Goal: Task Accomplishment & Management: Use online tool/utility

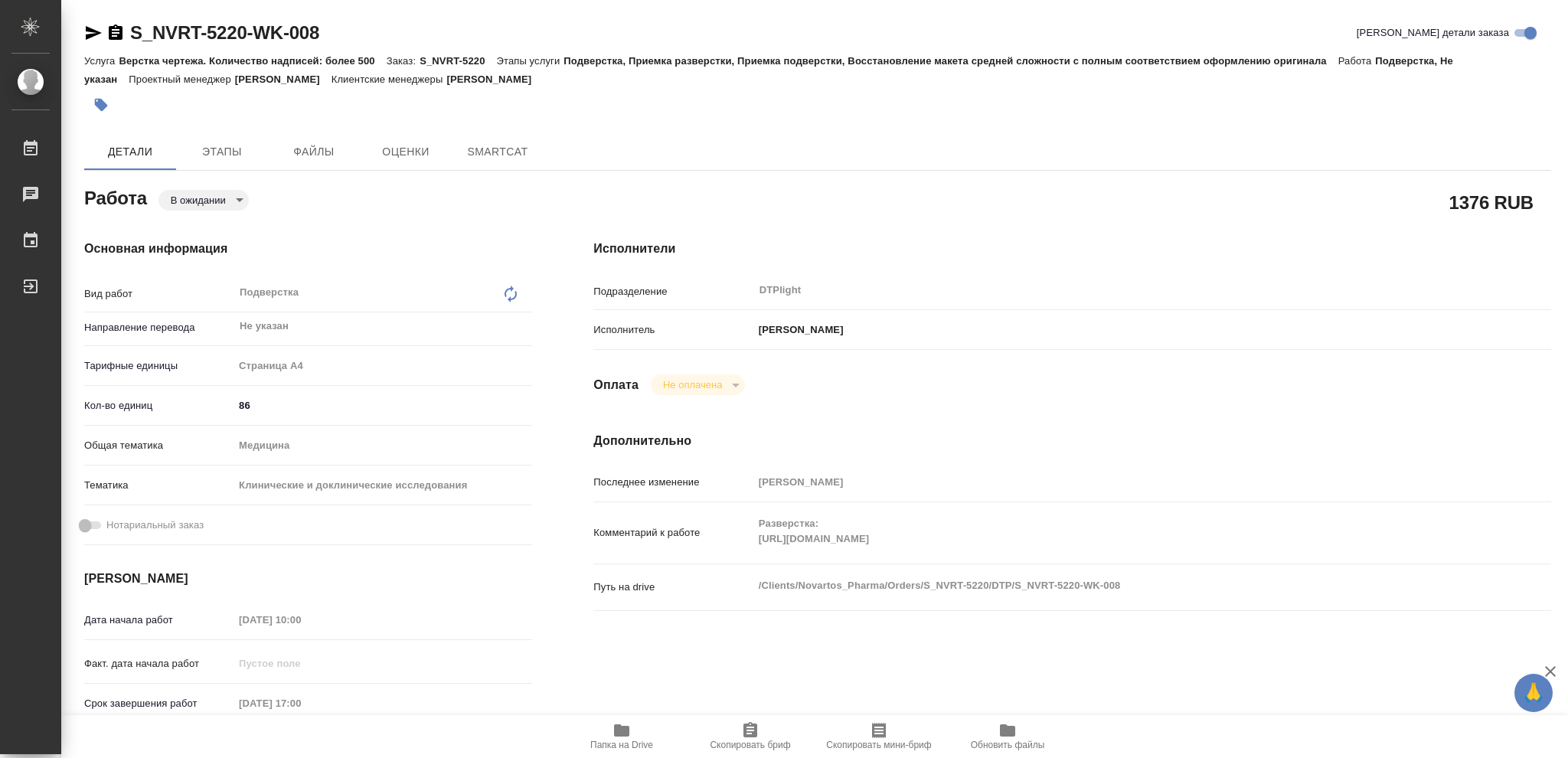
type textarea "x"
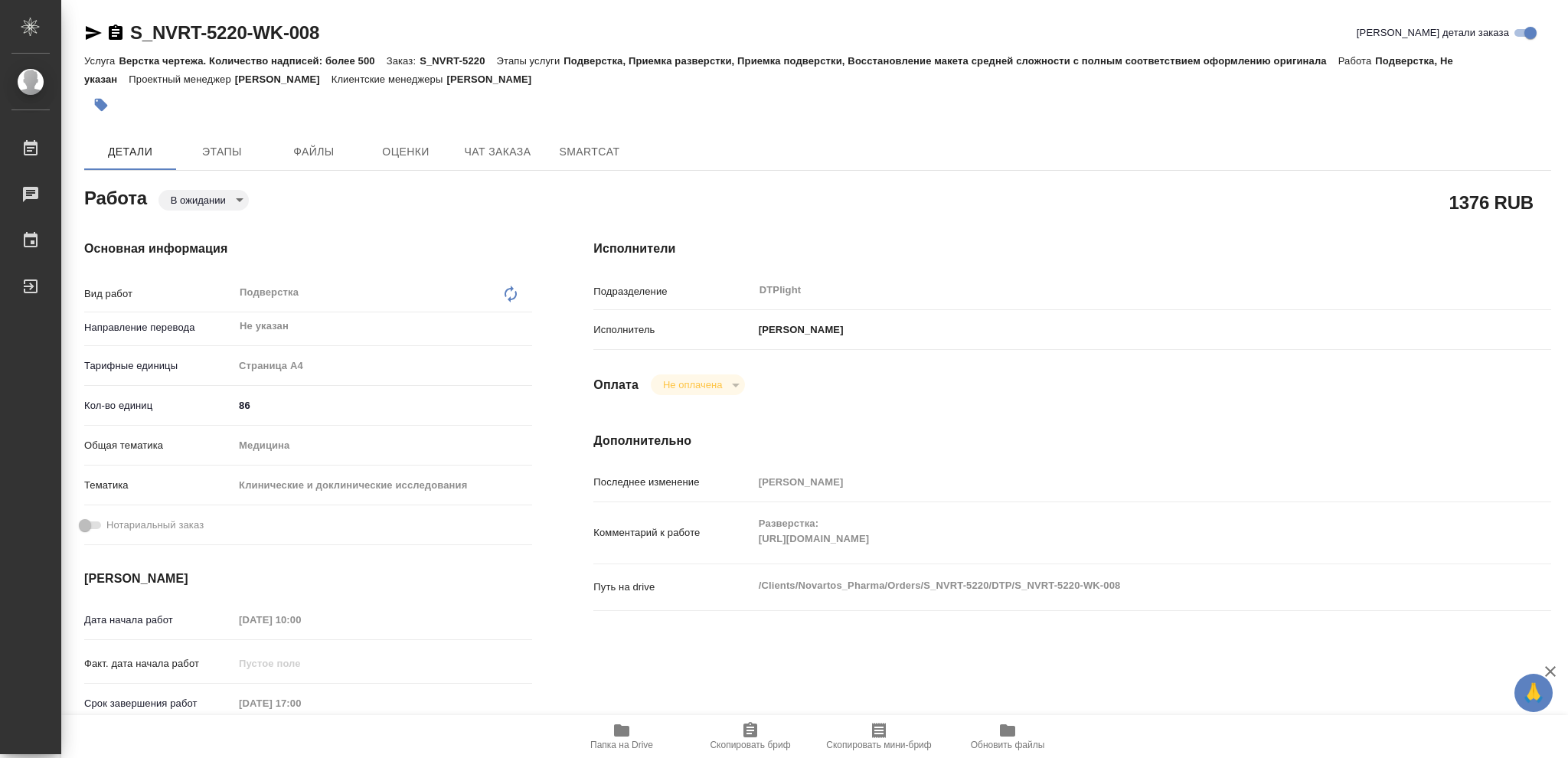
type textarea "x"
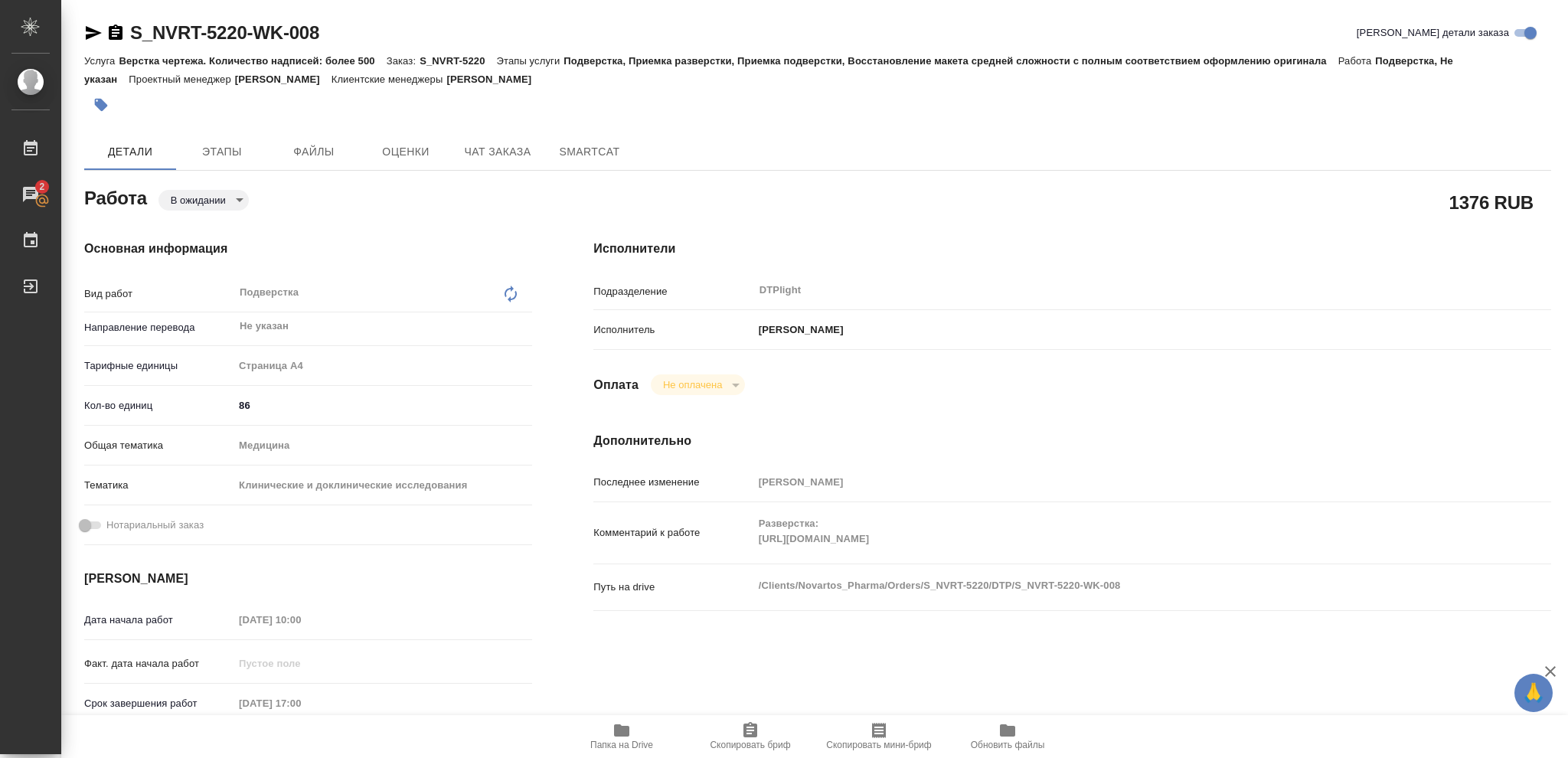
type textarea "x"
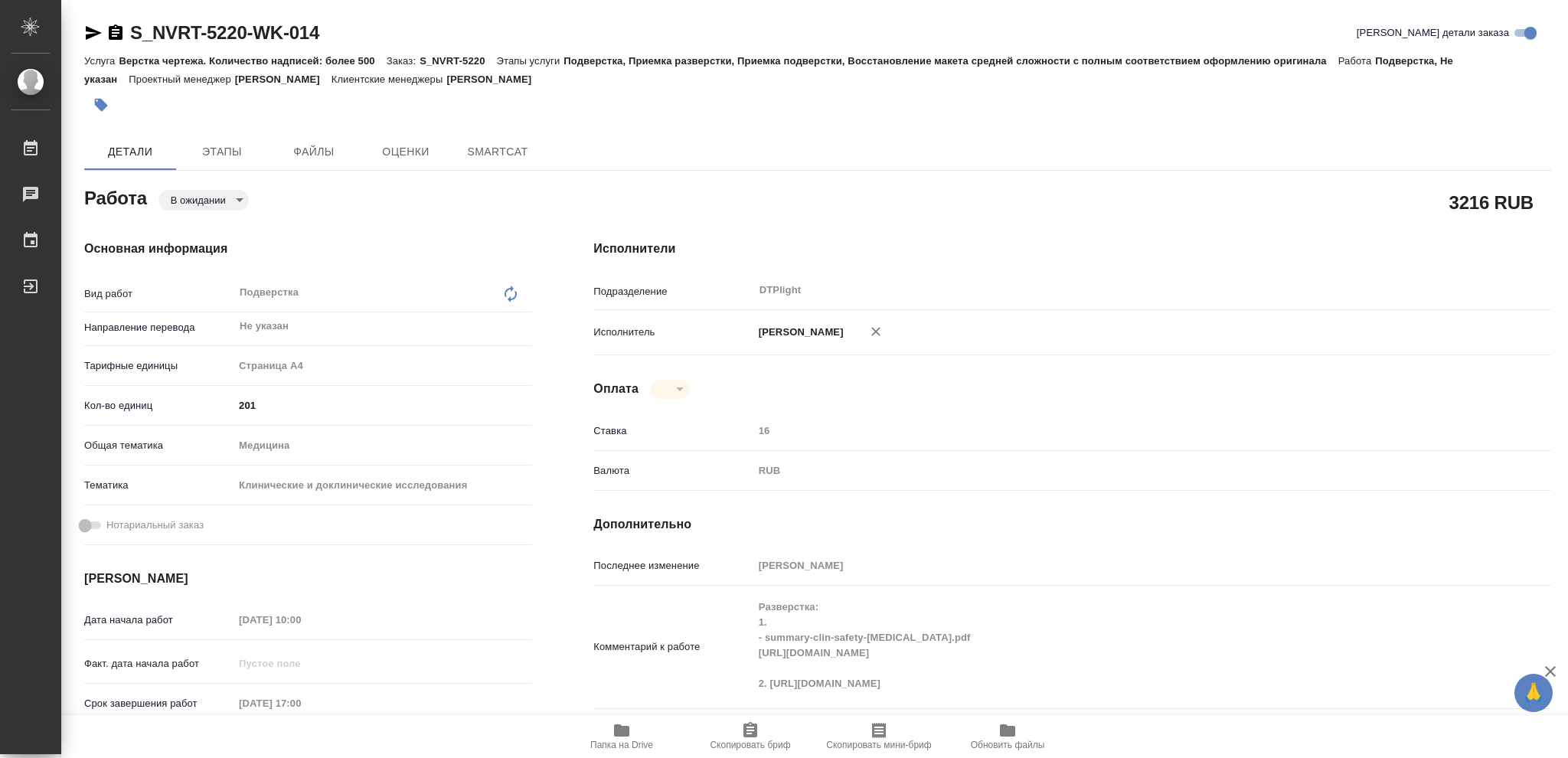
type textarea "x"
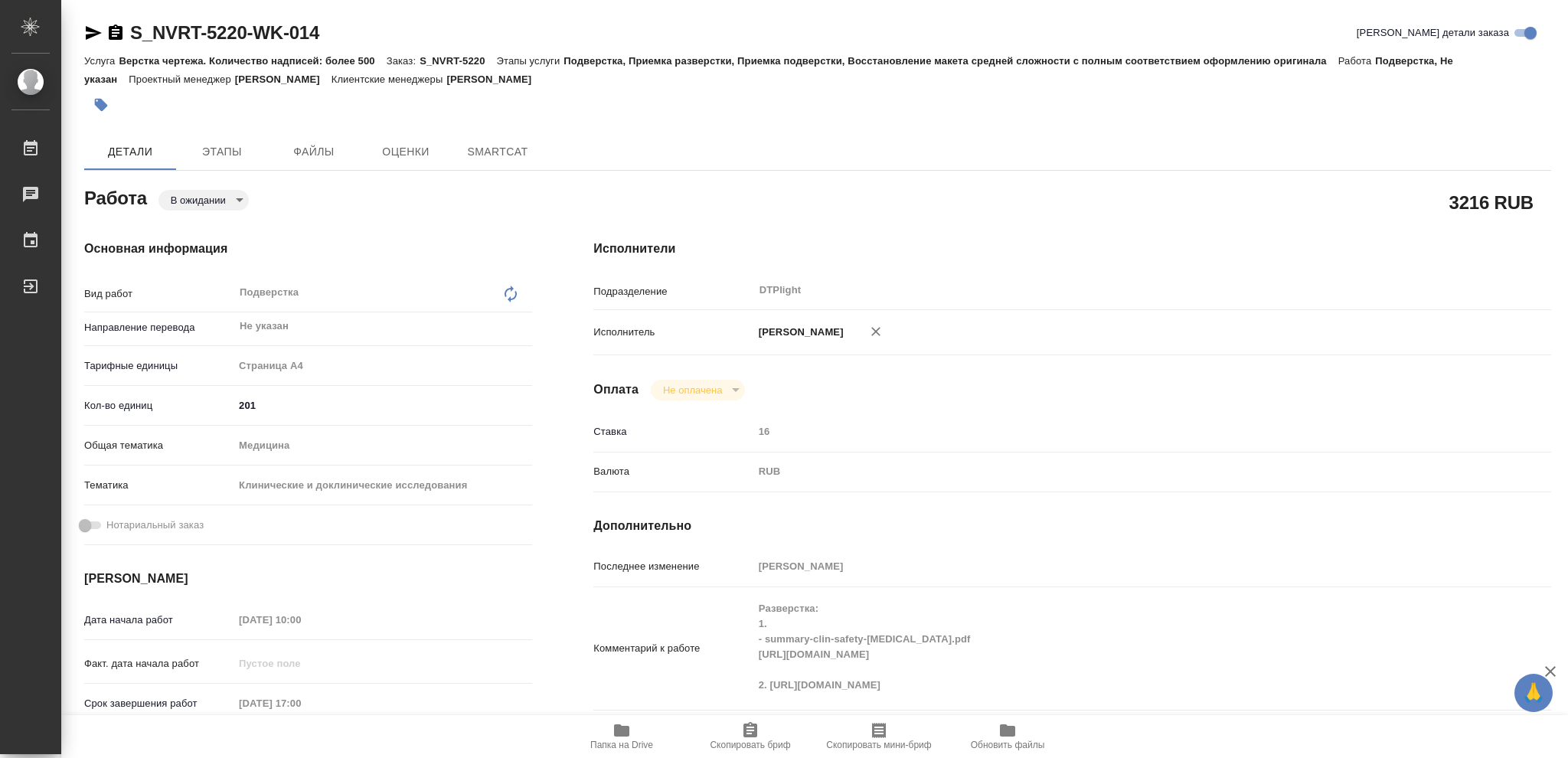
type textarea "x"
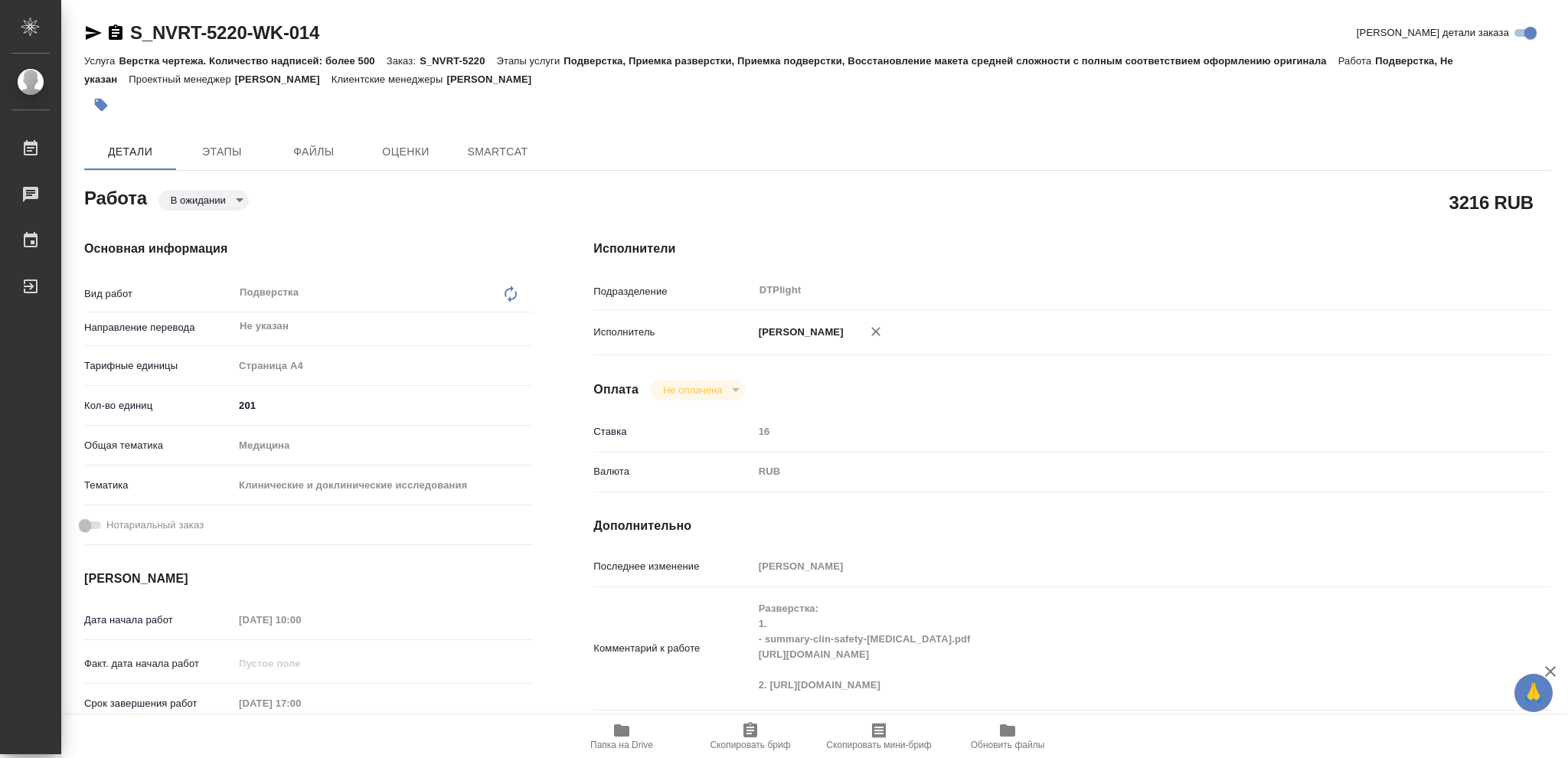
type textarea "x"
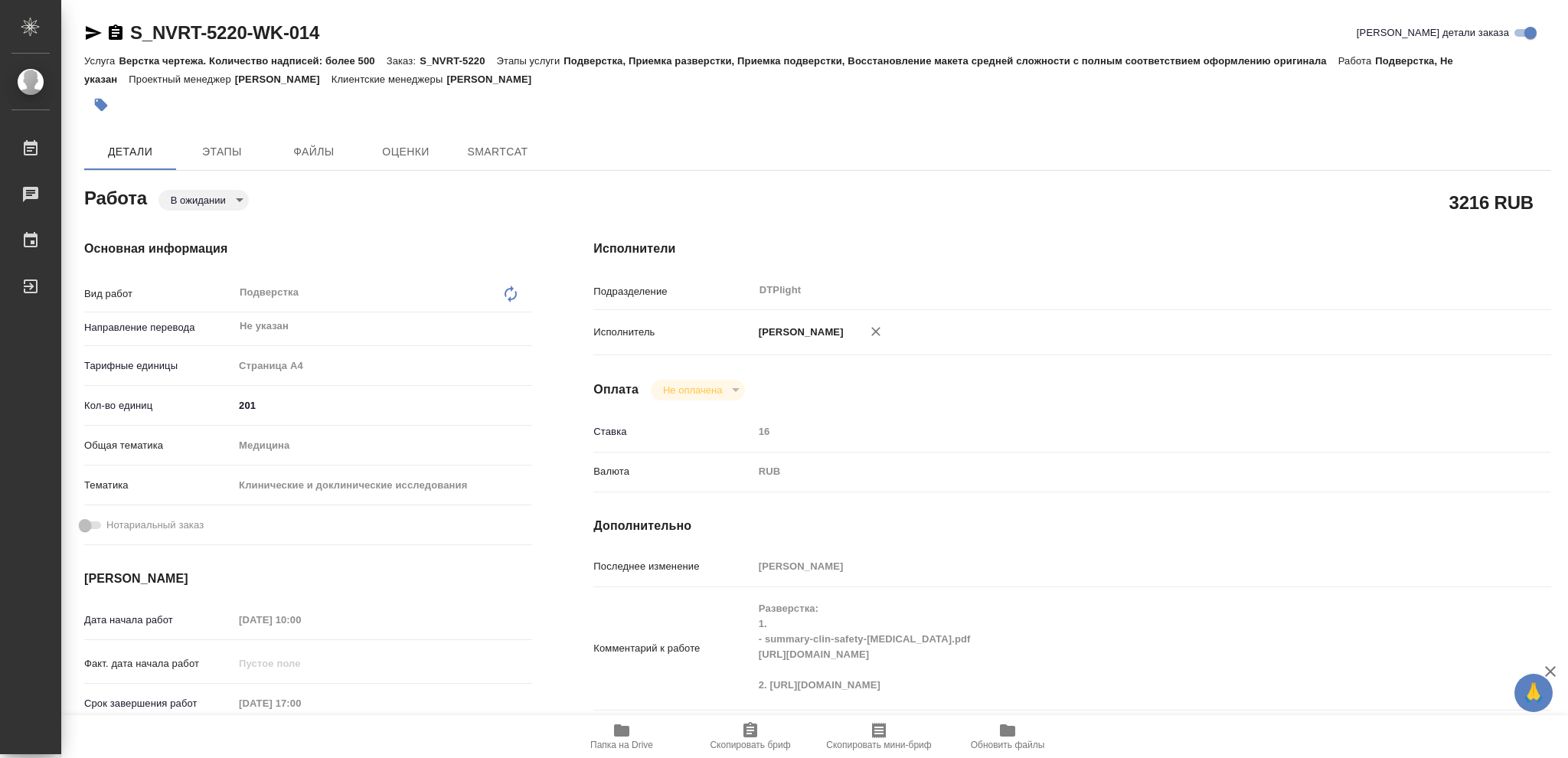
type textarea "x"
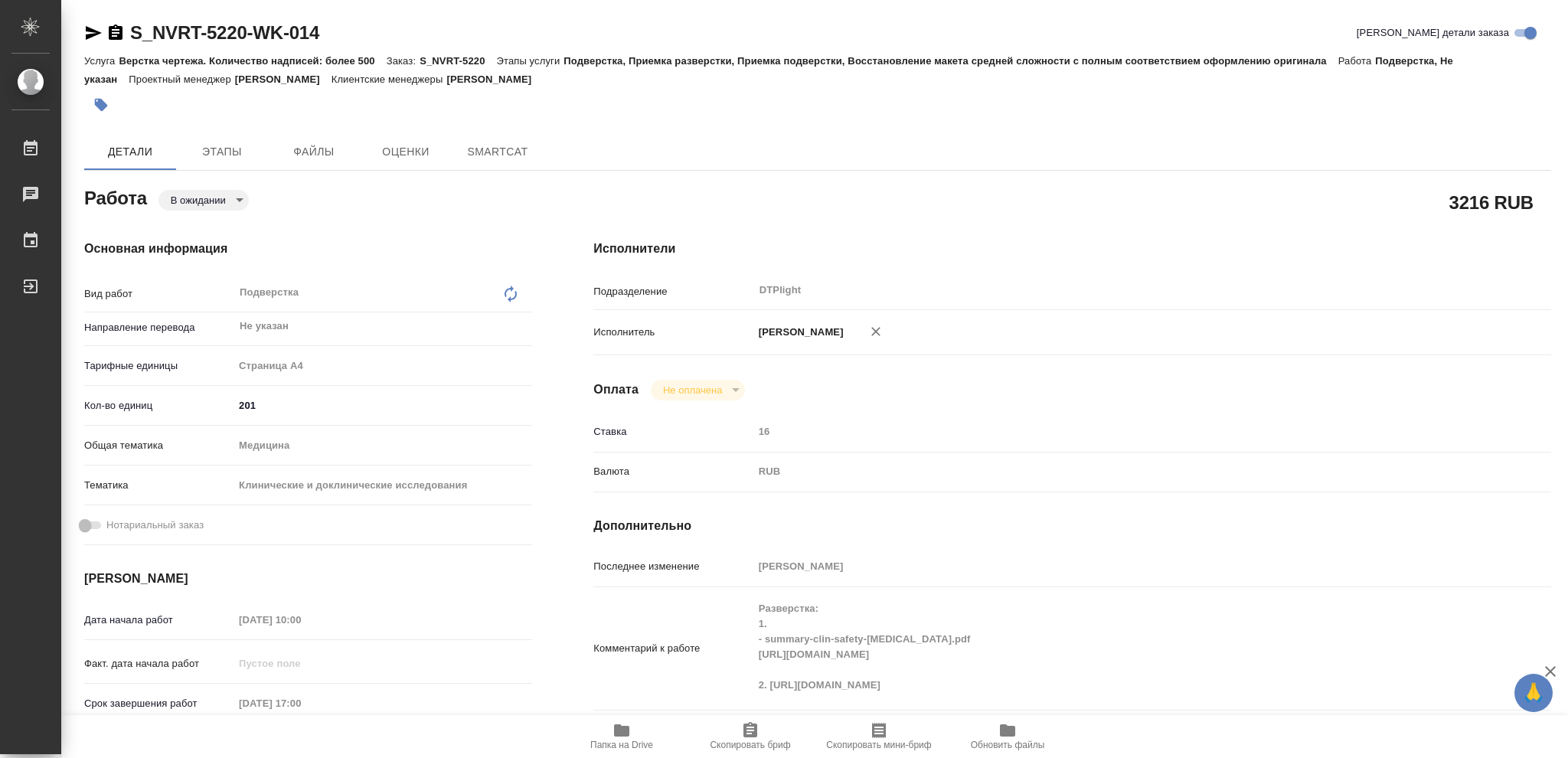
type textarea "x"
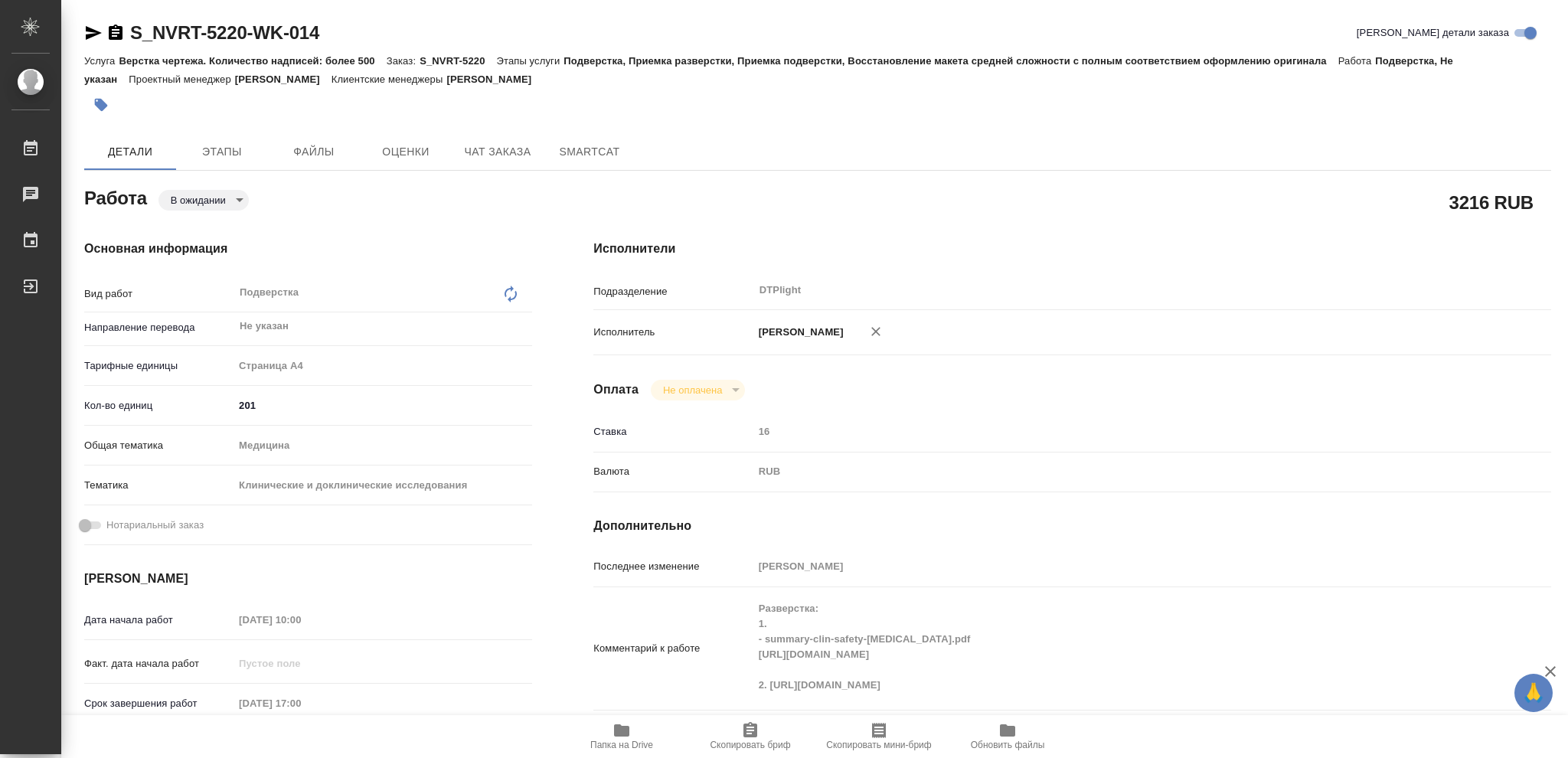
type textarea "x"
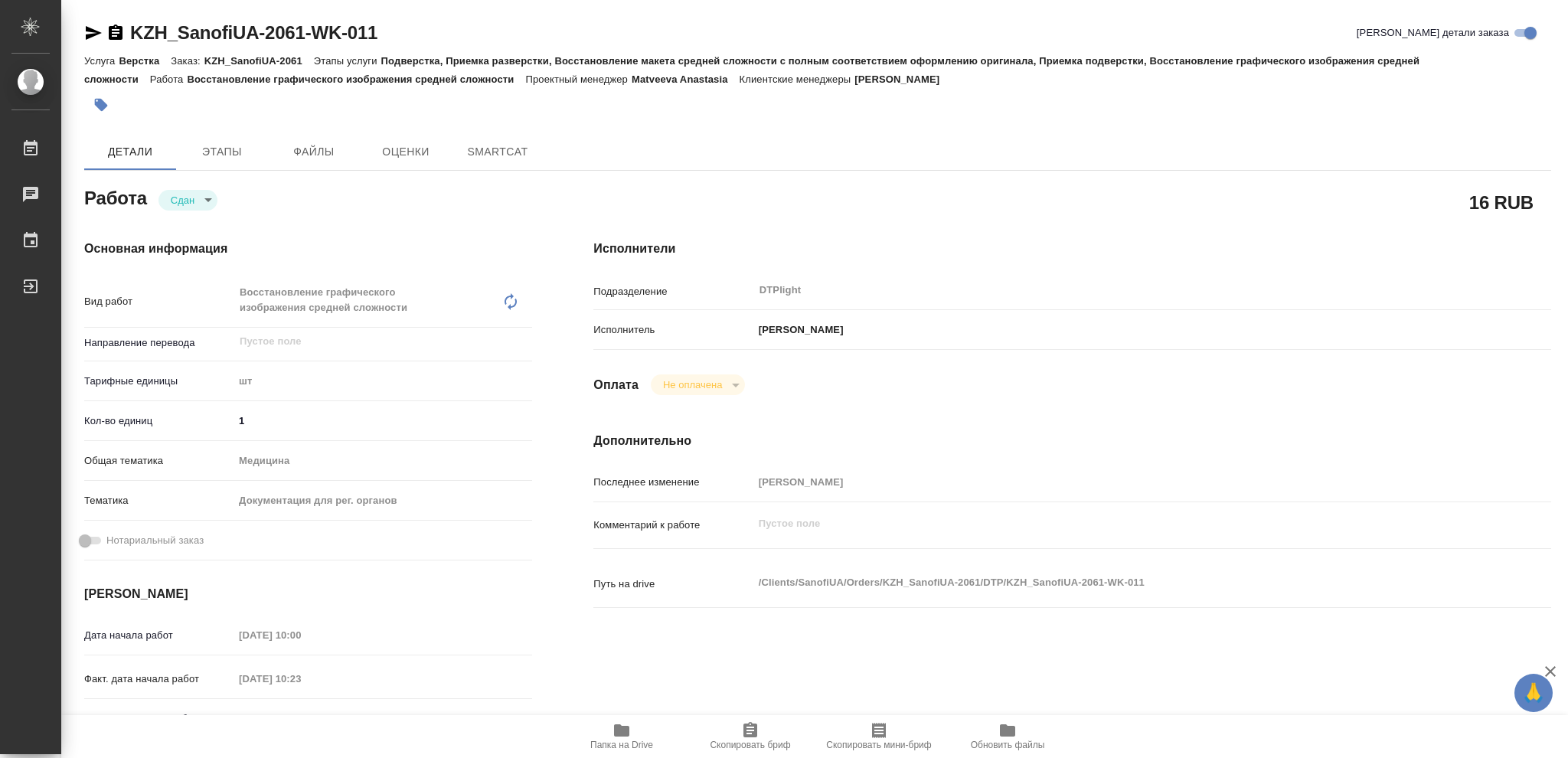
type textarea "x"
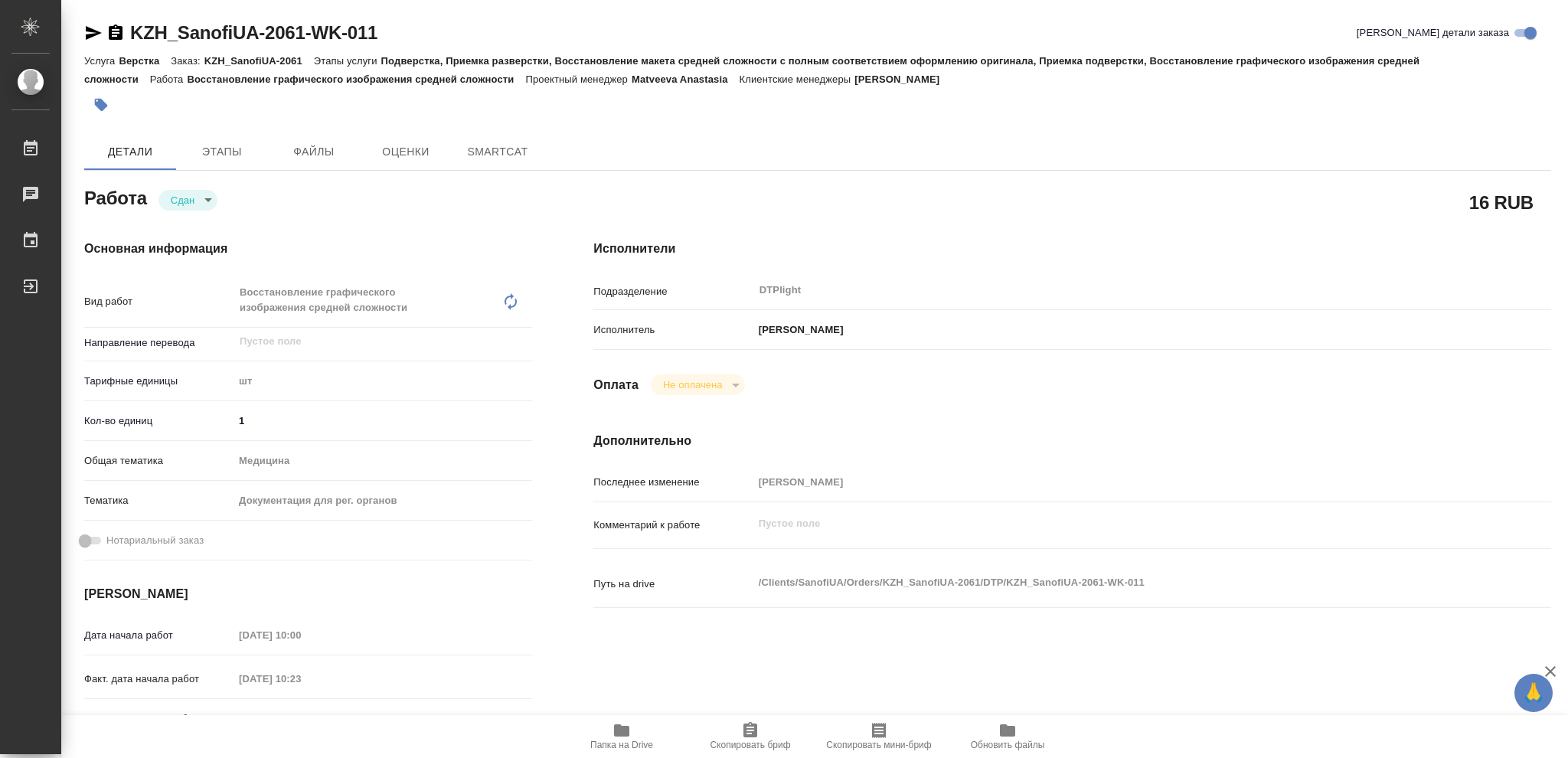
type textarea "x"
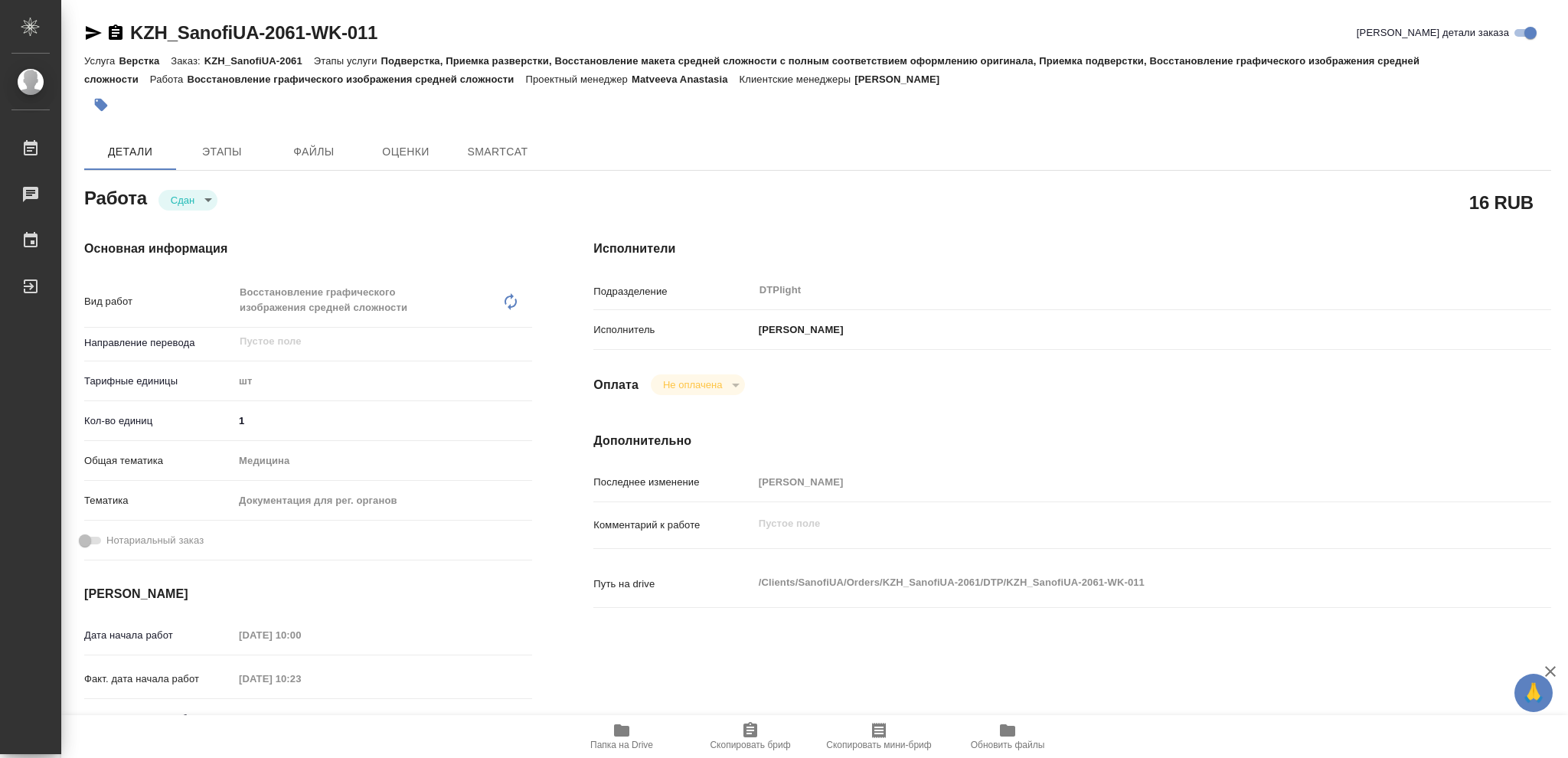
click at [638, 737] on span "Папка на Drive" at bounding box center [621, 735] width 110 height 29
type textarea "x"
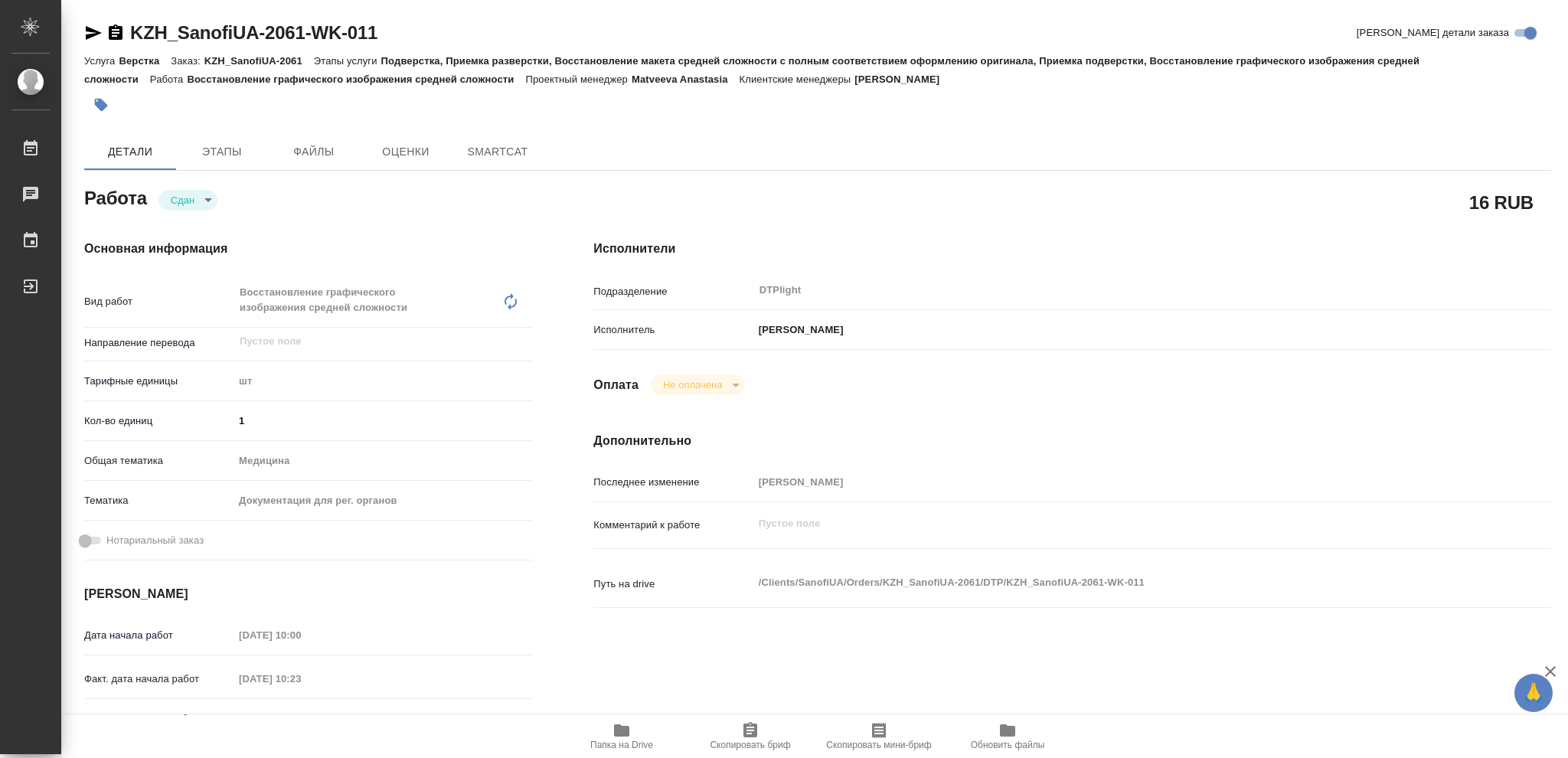
type textarea "x"
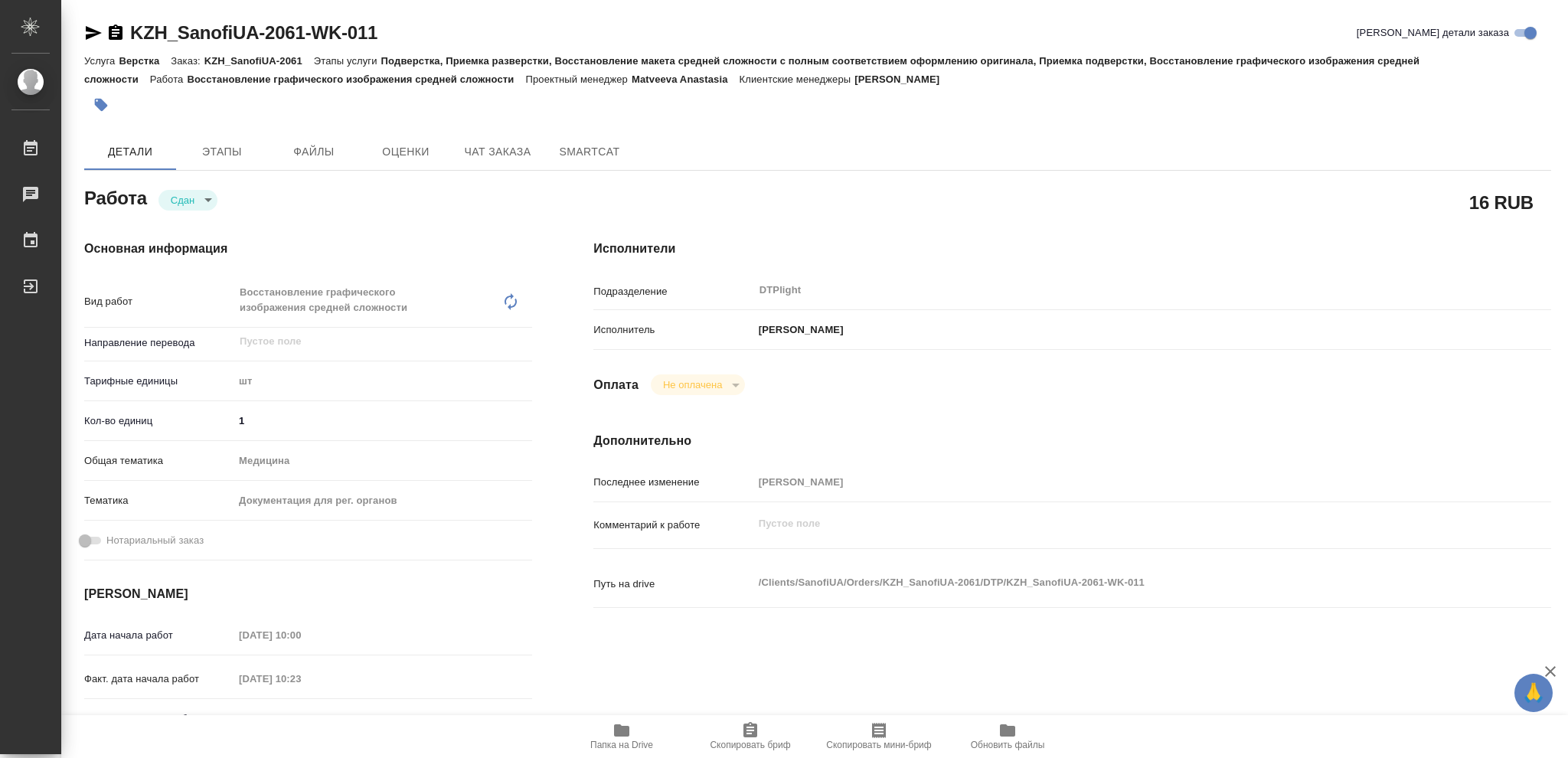
type textarea "x"
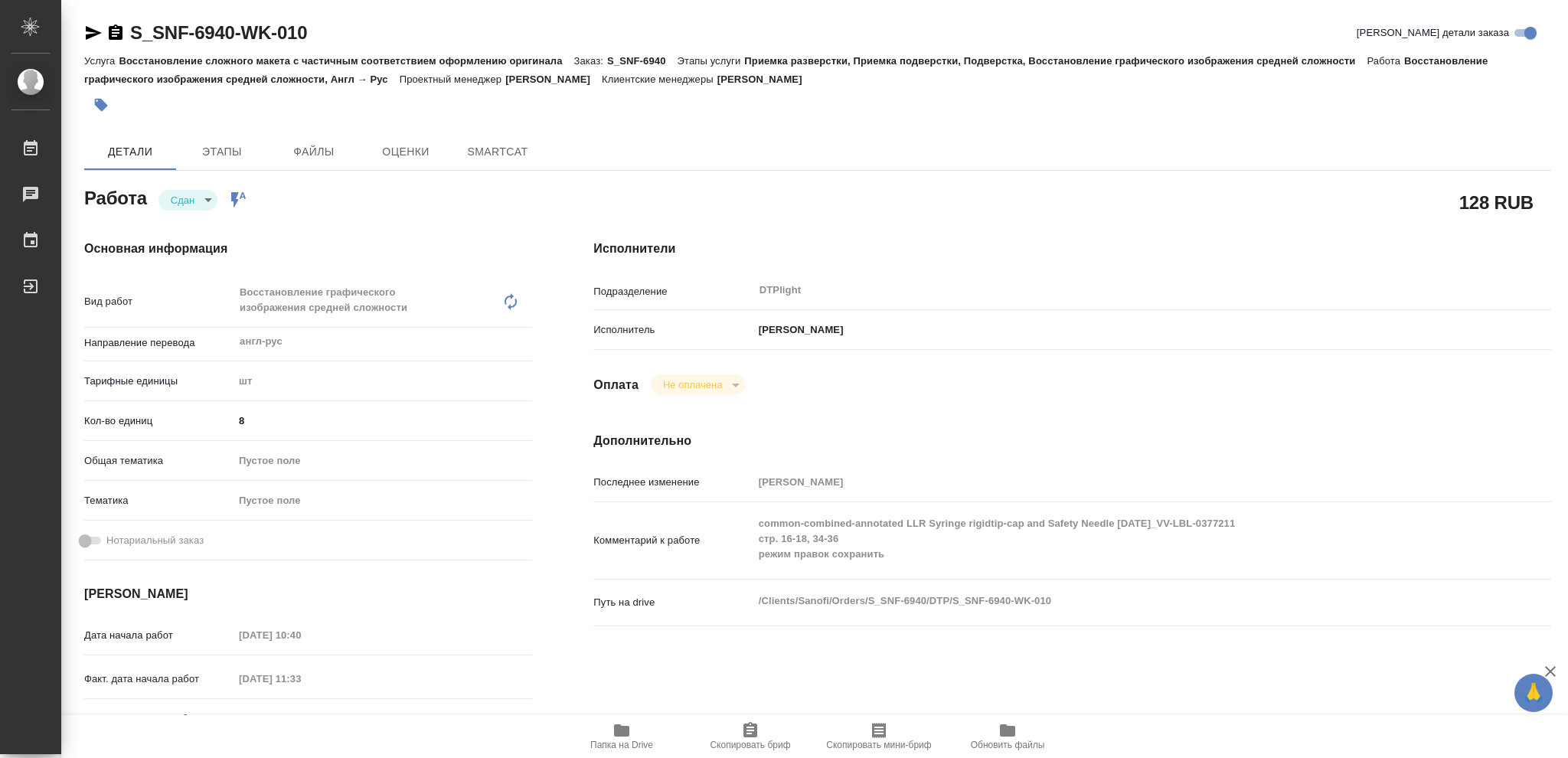
type textarea "x"
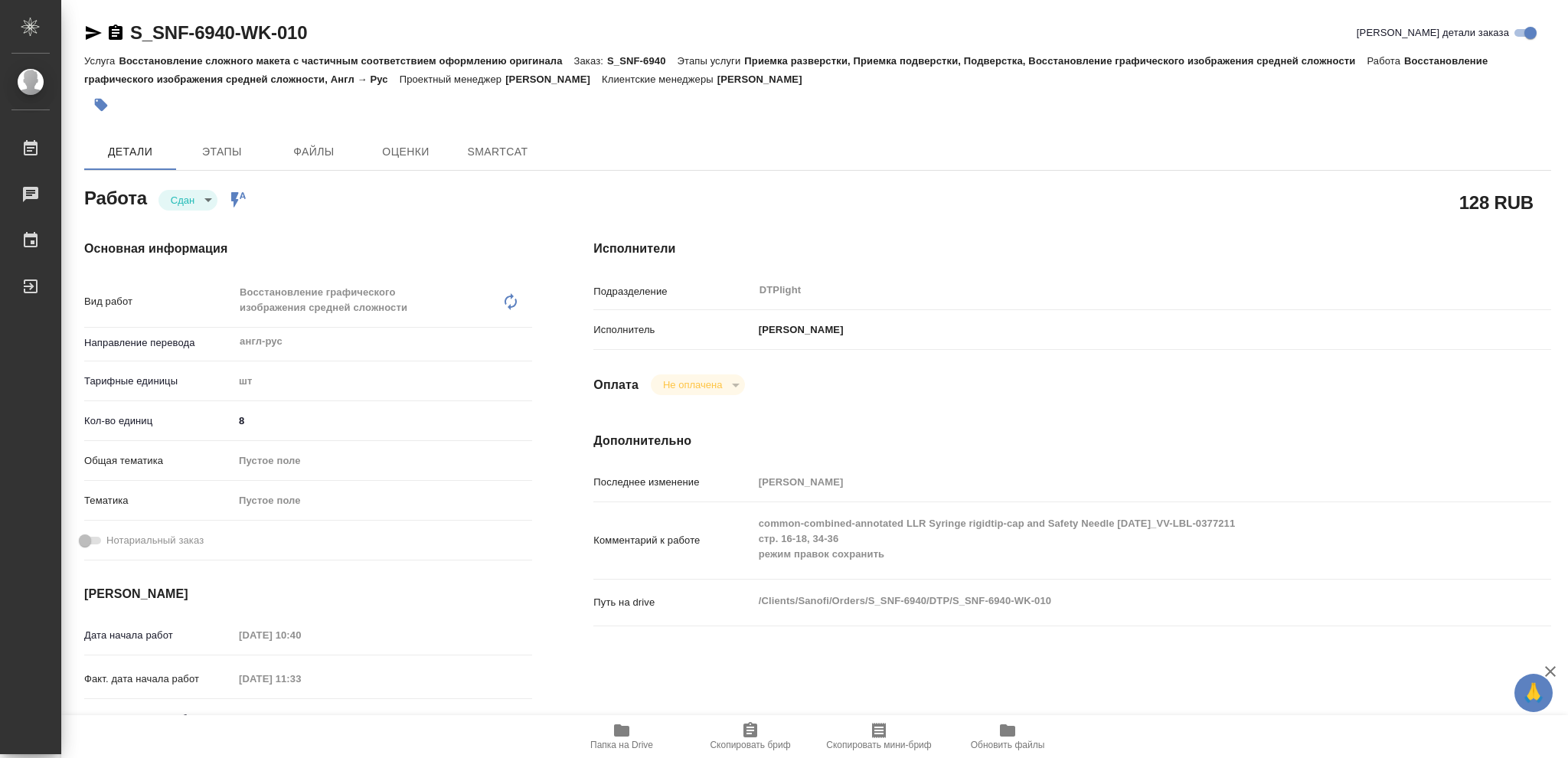
type textarea "x"
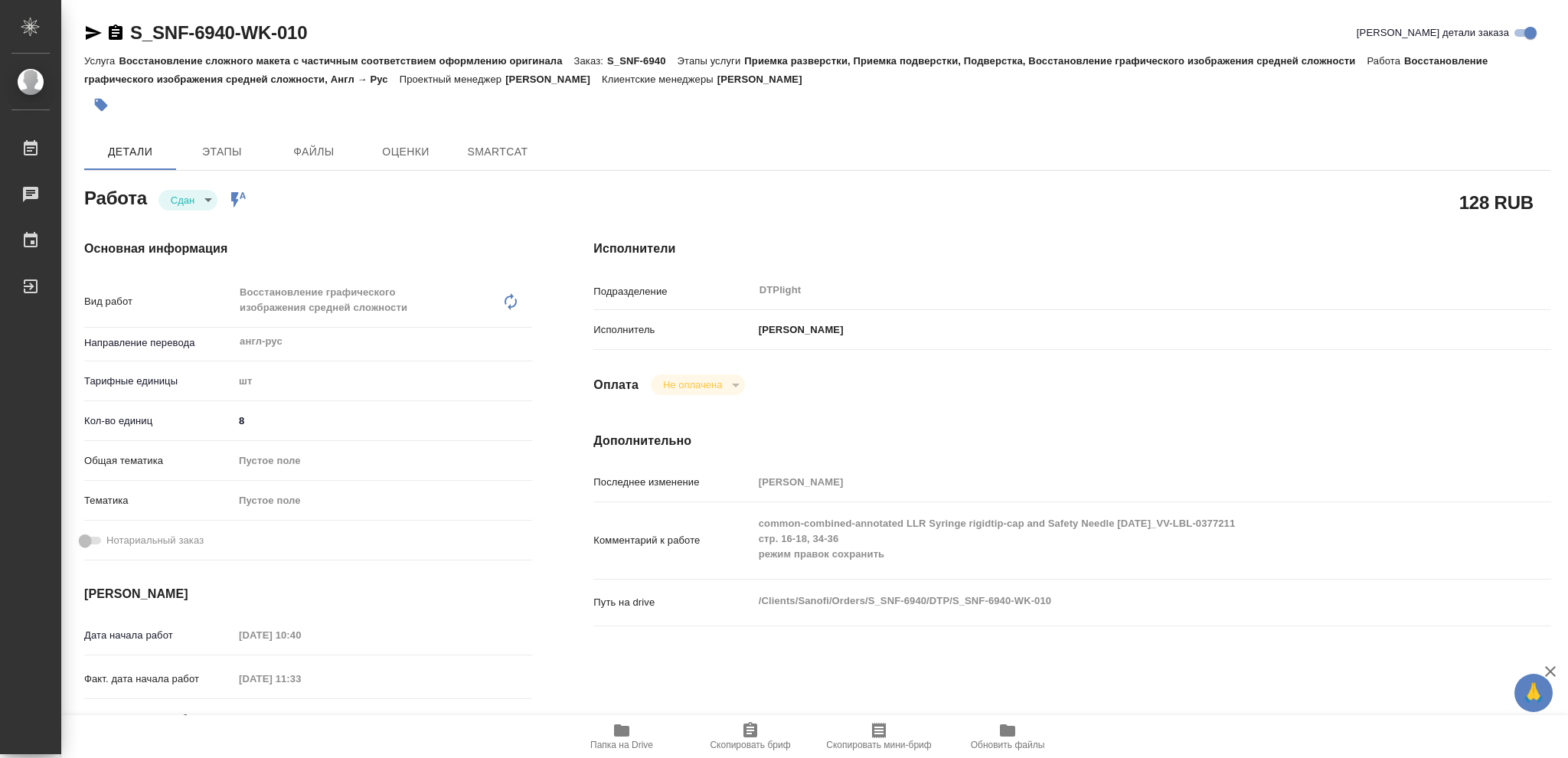
type textarea "x"
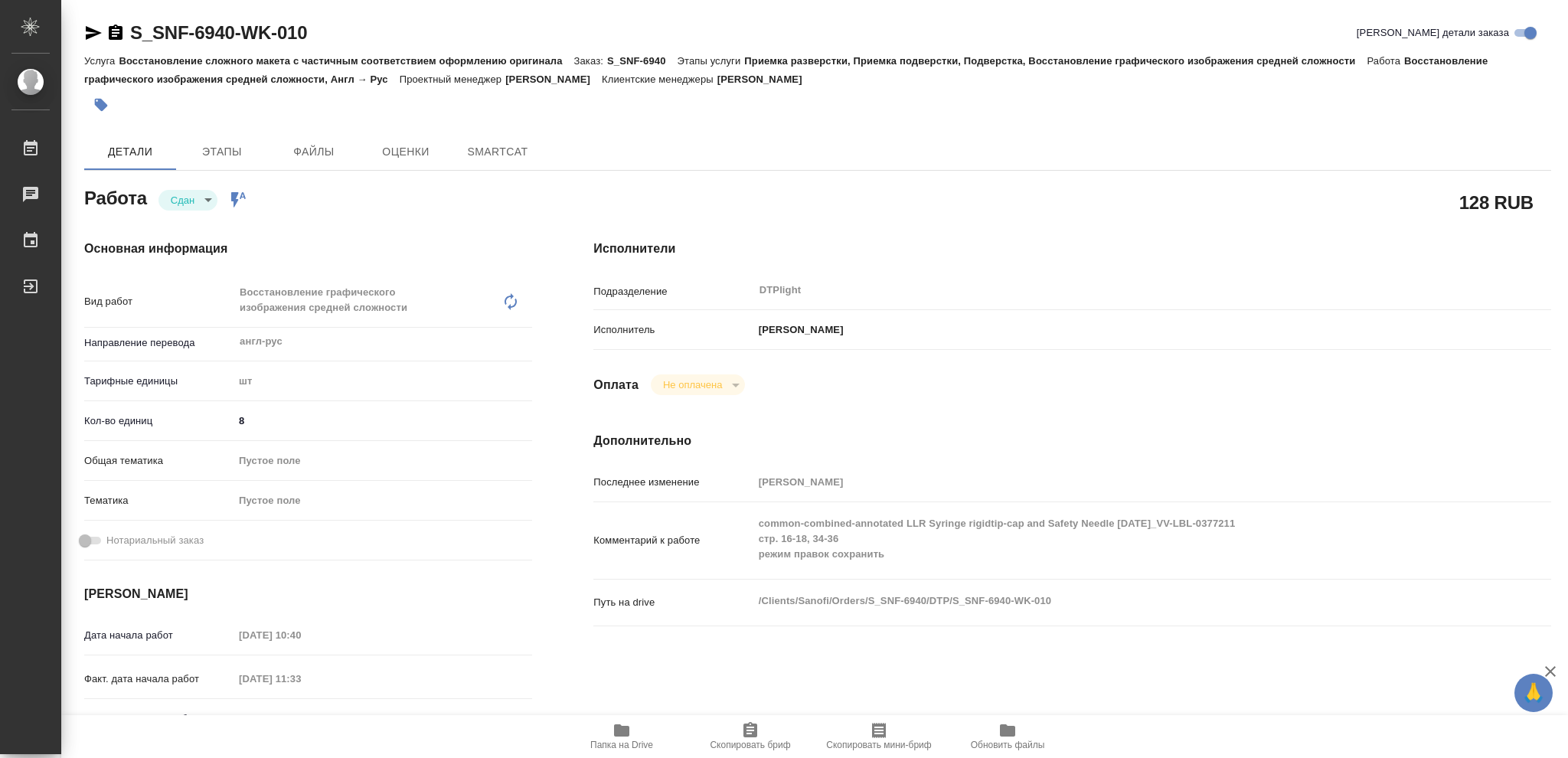
type textarea "x"
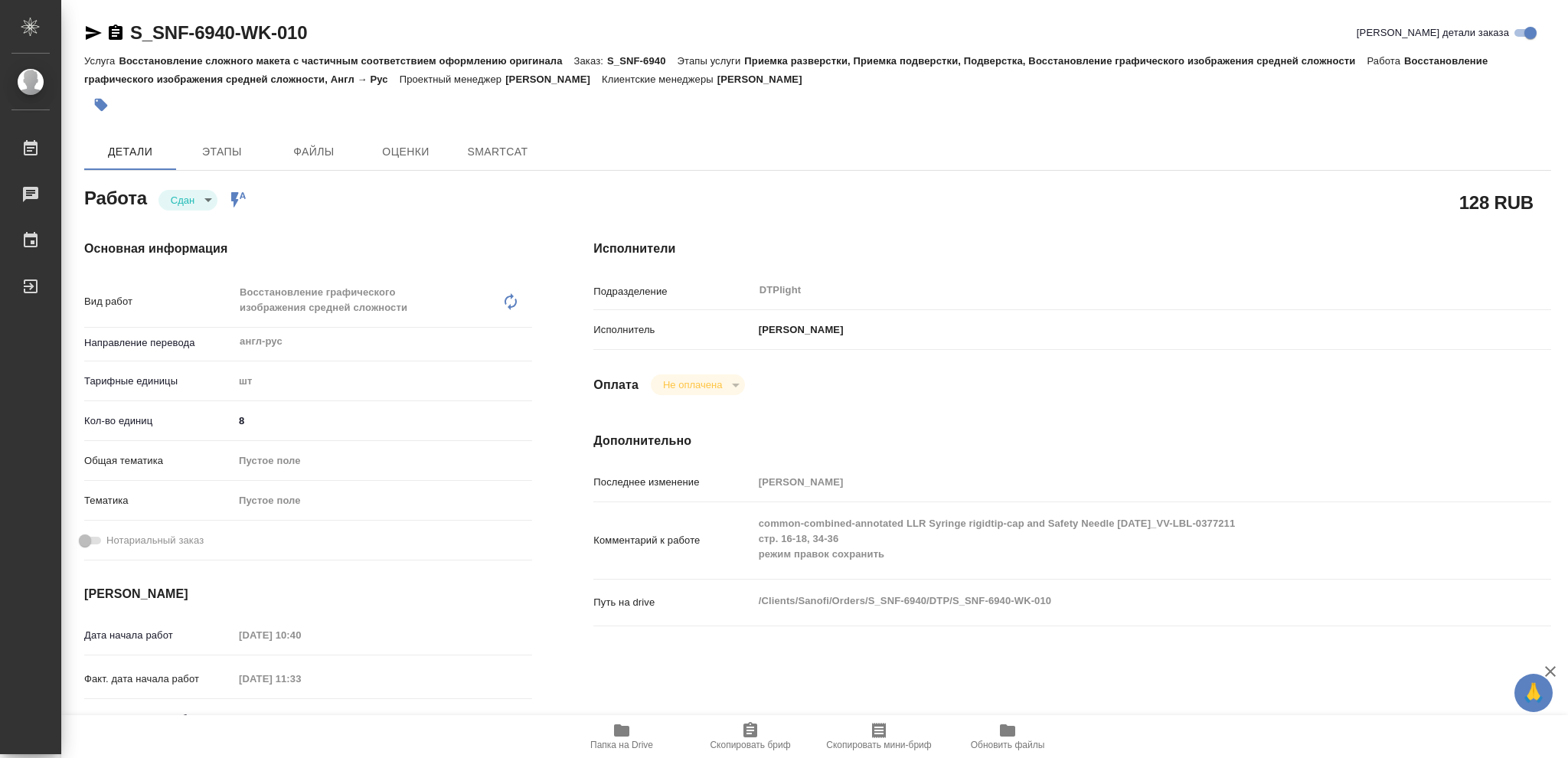
click at [620, 737] on icon "button" at bounding box center [621, 730] width 15 height 13
type textarea "x"
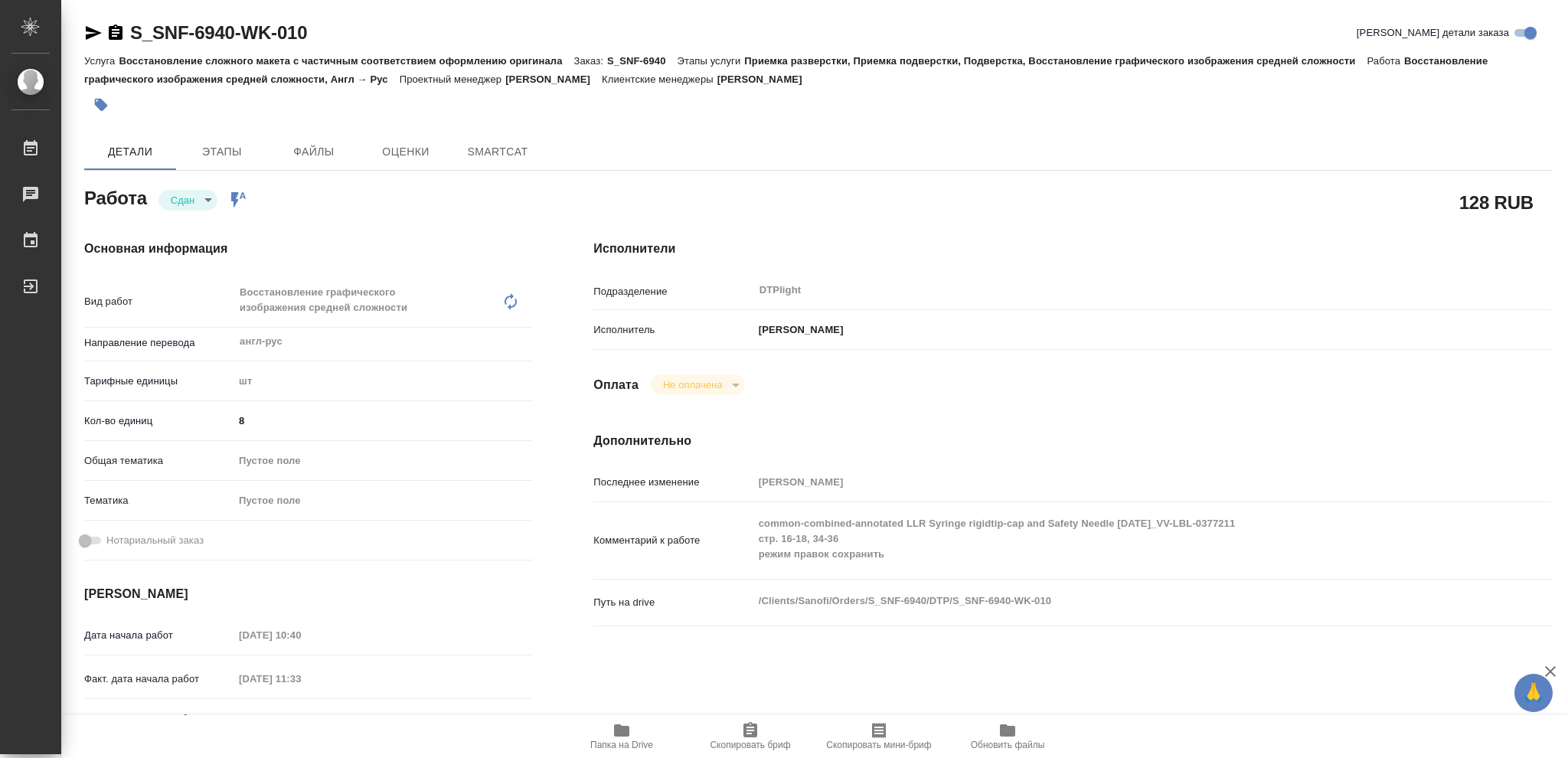
type textarea "x"
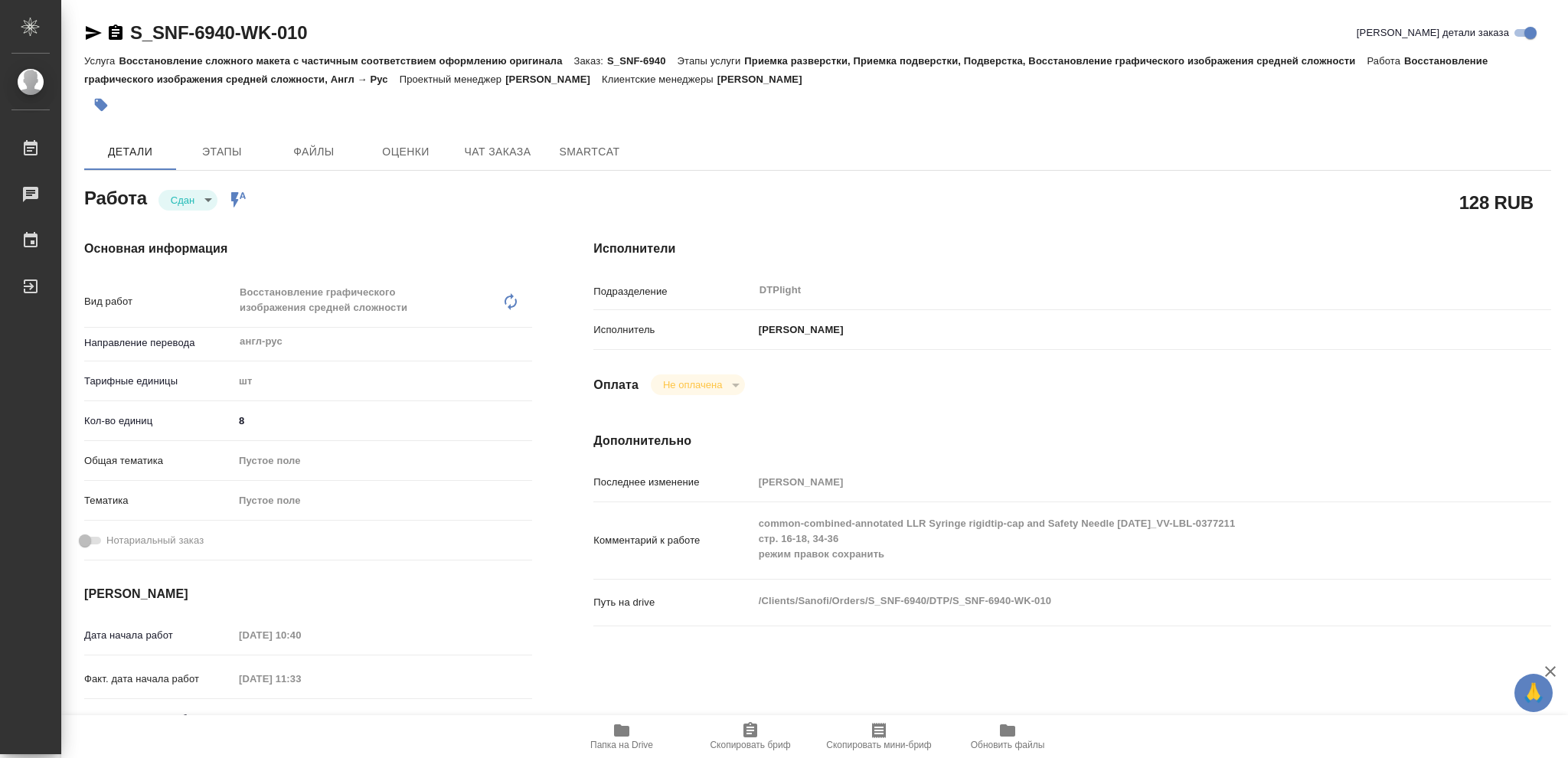
type textarea "x"
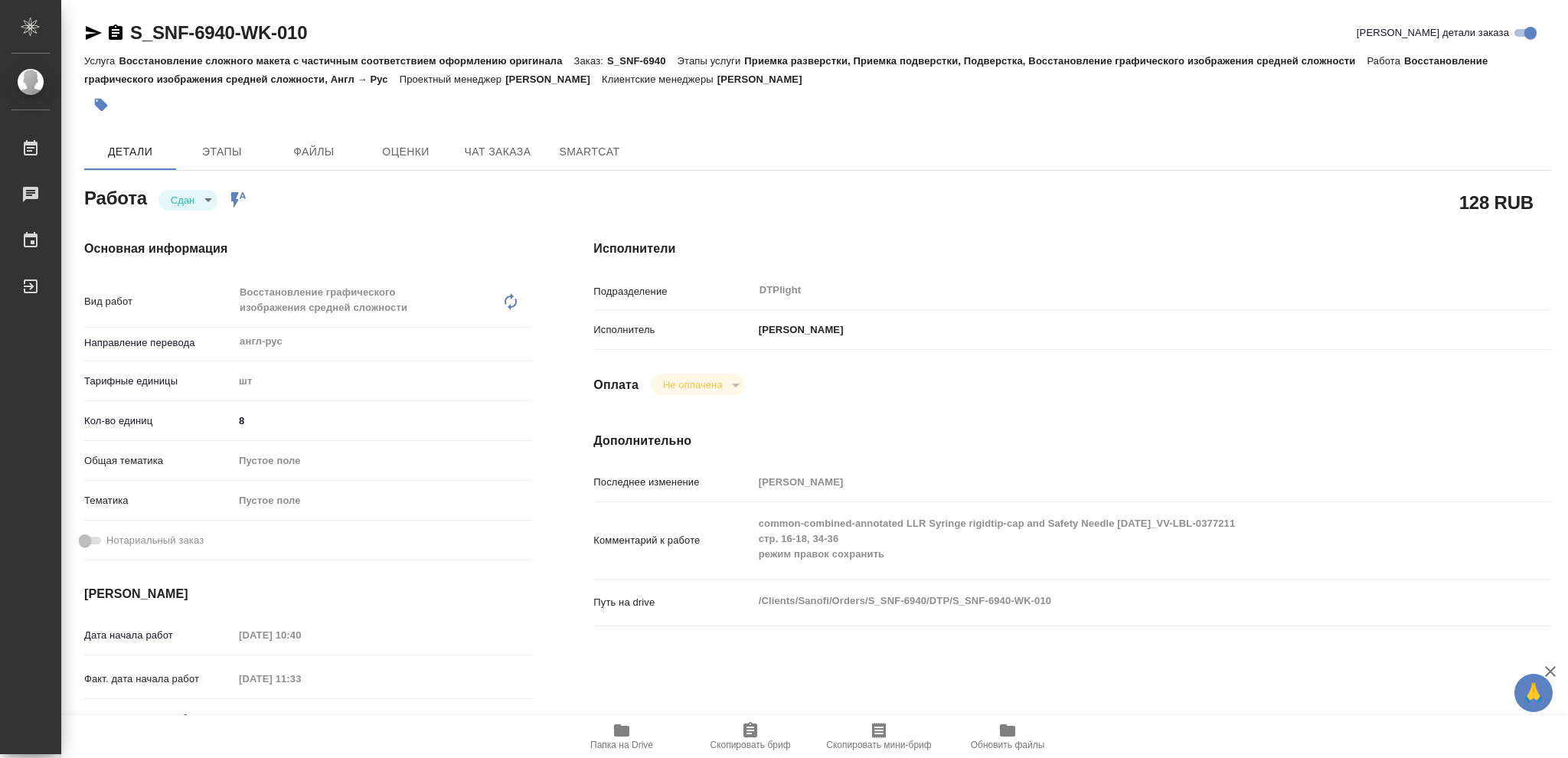
type textarea "x"
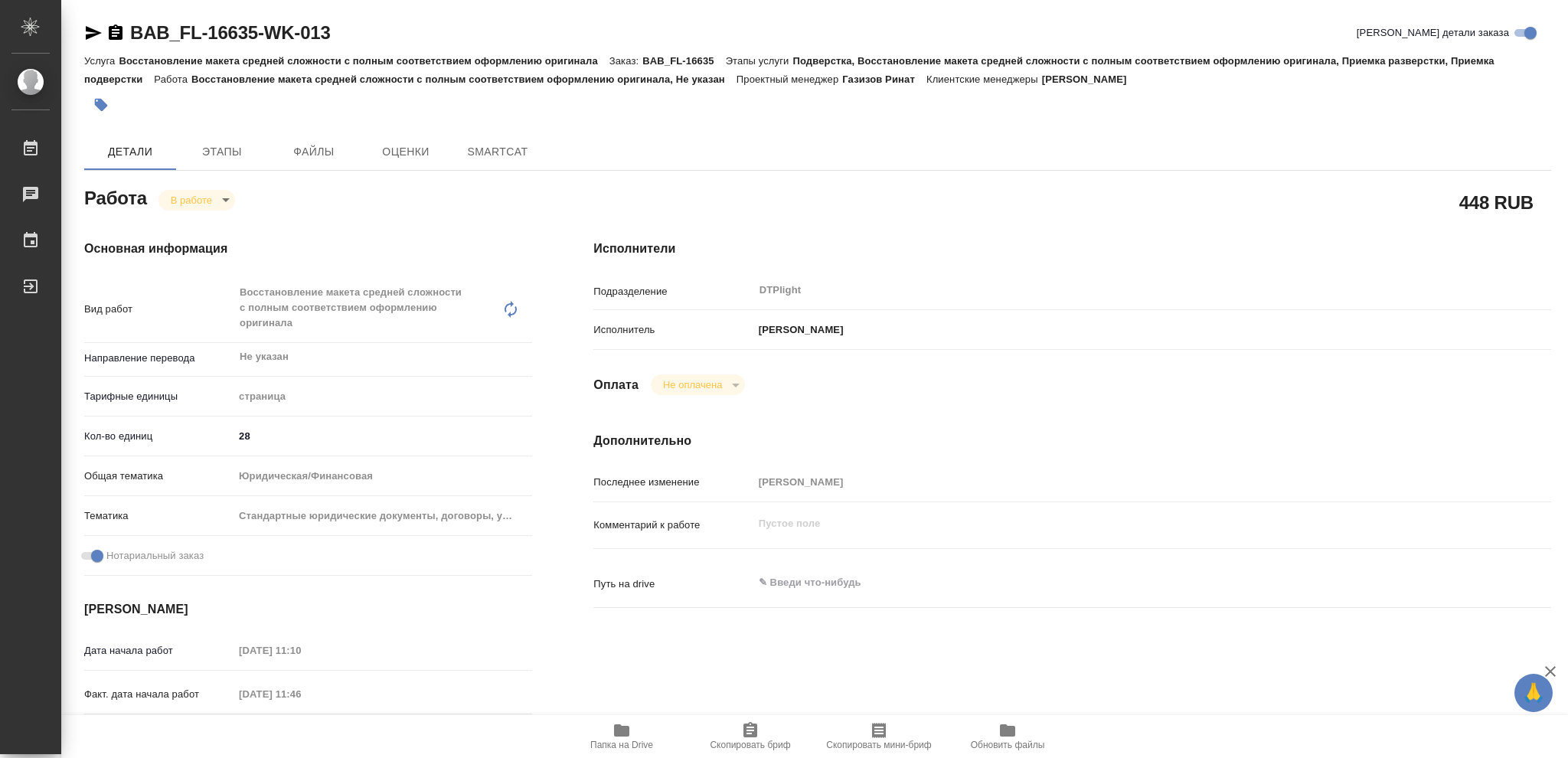
type textarea "x"
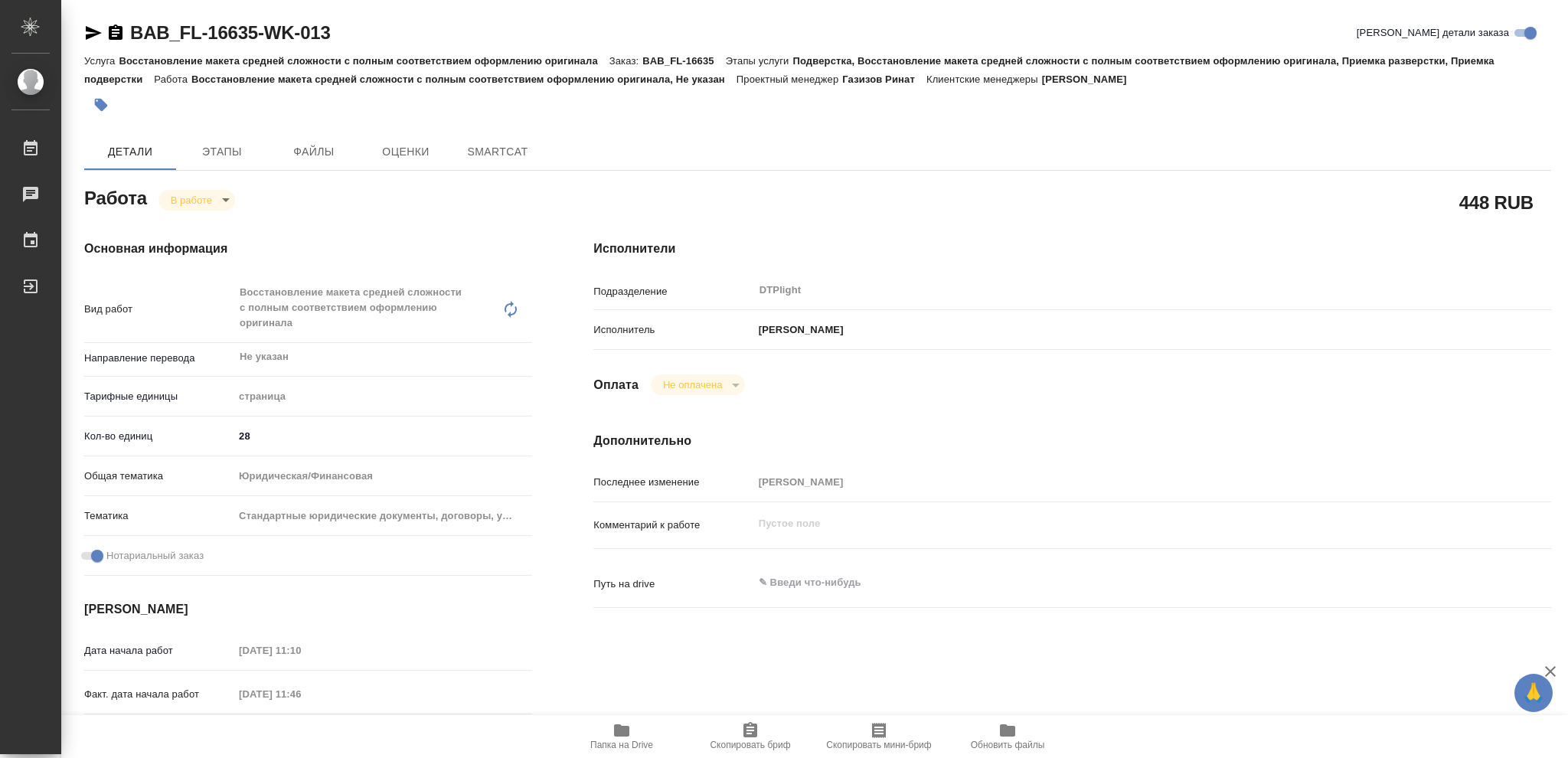
type textarea "x"
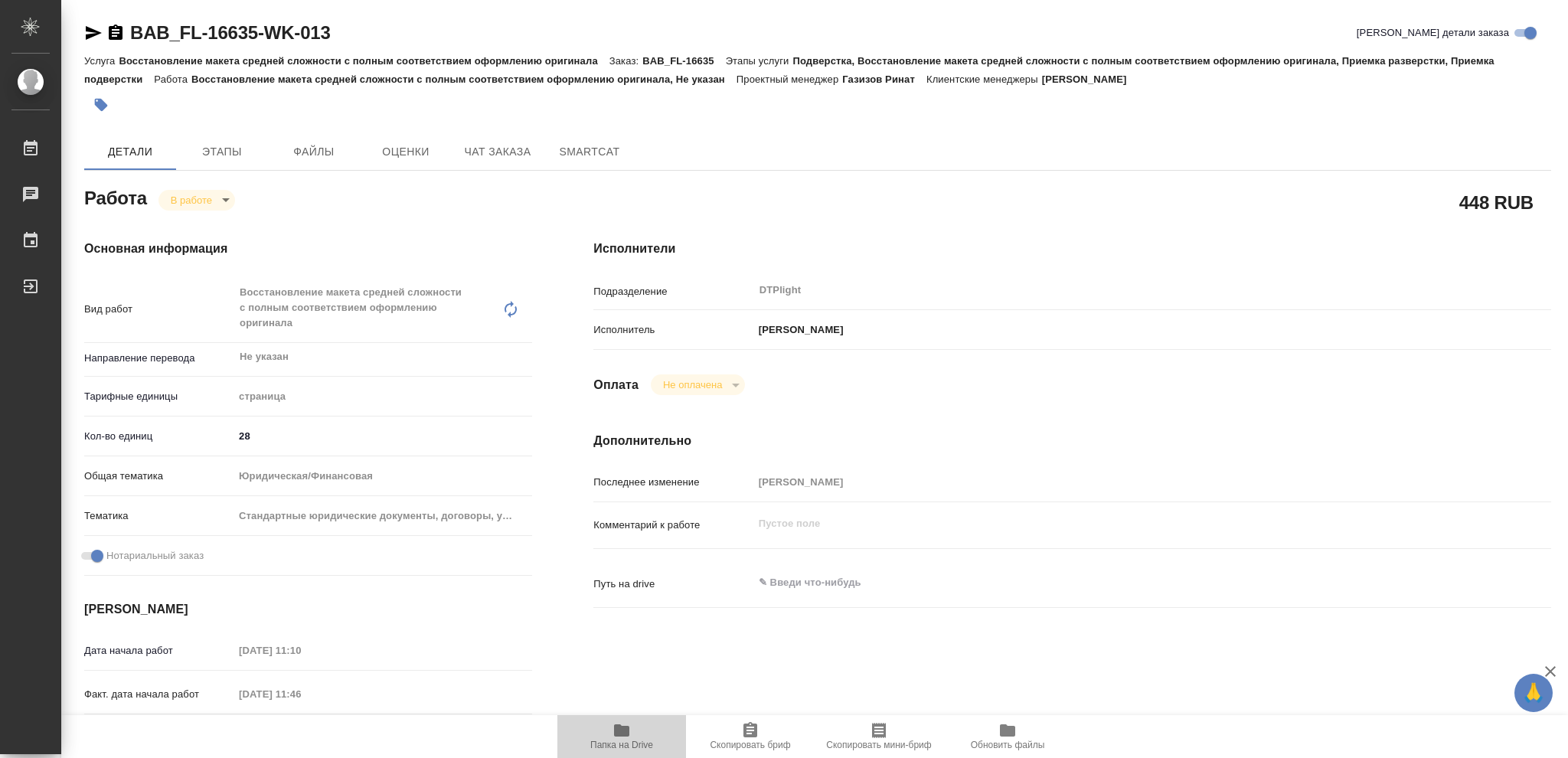
click at [620, 732] on icon "button" at bounding box center [621, 730] width 15 height 13
type textarea "x"
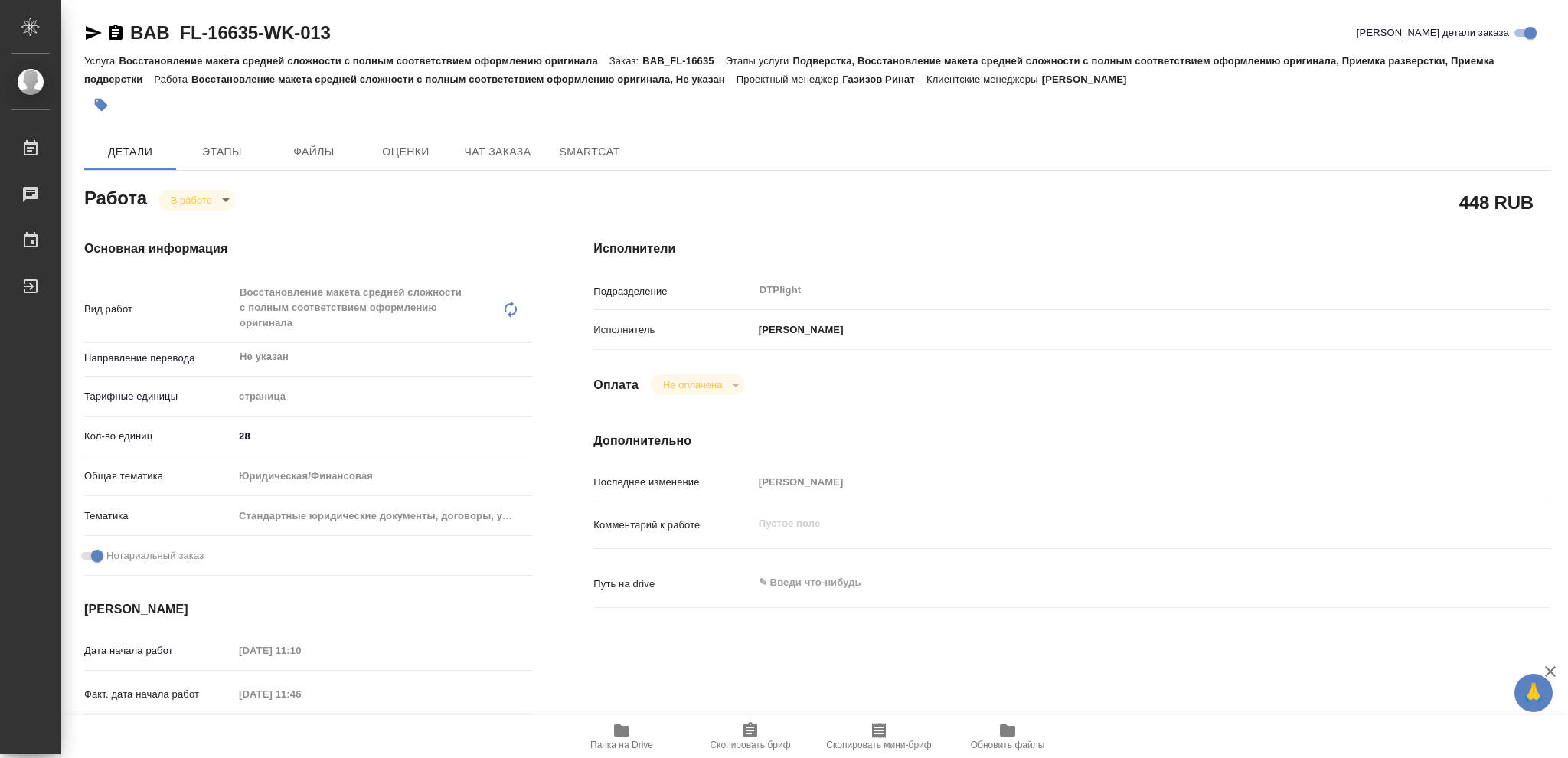
type textarea "x"
